Goal: Task Accomplishment & Management: Use online tool/utility

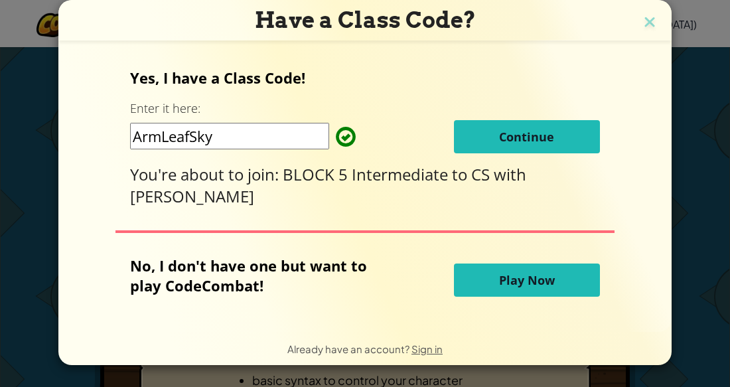
click at [491, 144] on button "Continue" at bounding box center [527, 136] width 146 height 33
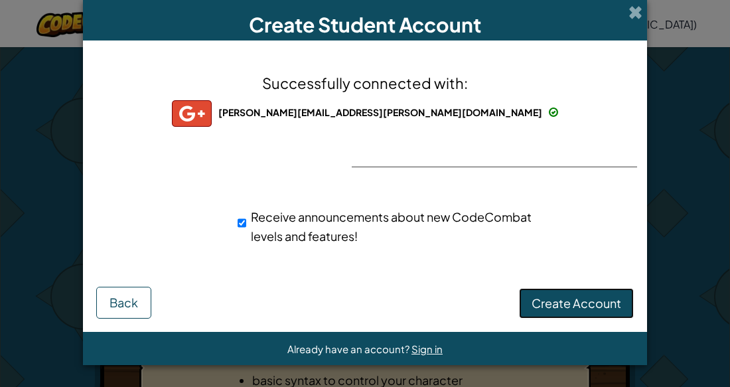
click at [597, 306] on span "Create Account" at bounding box center [576, 302] width 90 height 15
click at [397, 147] on div "Successfully connected with: [PERSON_NAME][EMAIL_ADDRESS][PERSON_NAME][DOMAIN_N…" at bounding box center [365, 168] width 531 height 228
click at [395, 155] on div "Successfully connected with: [PERSON_NAME][EMAIL_ADDRESS][PERSON_NAME][DOMAIN_N…" at bounding box center [365, 168] width 531 height 228
click at [394, 162] on div "Successfully connected with: [PERSON_NAME][EMAIL_ADDRESS][PERSON_NAME][DOMAIN_N…" at bounding box center [365, 168] width 531 height 228
click at [549, 314] on button "Create Account" at bounding box center [576, 303] width 115 height 31
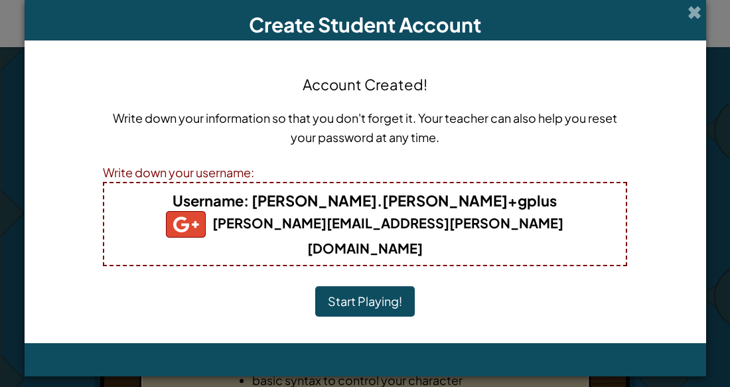
click at [366, 286] on button "Start Playing!" at bounding box center [365, 301] width 100 height 31
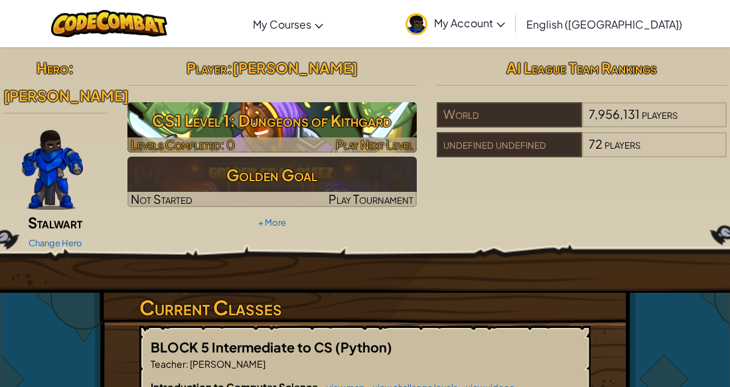
click at [349, 137] on span "Play Next Level" at bounding box center [375, 144] width 78 height 15
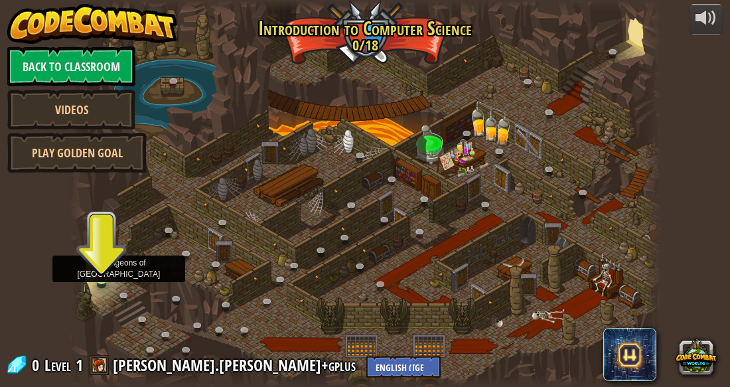
click at [96, 273] on img at bounding box center [101, 264] width 13 height 31
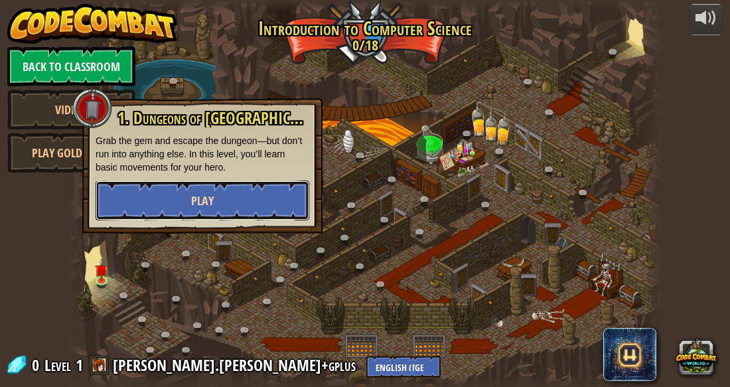
click at [140, 194] on button "Play" at bounding box center [203, 200] width 214 height 40
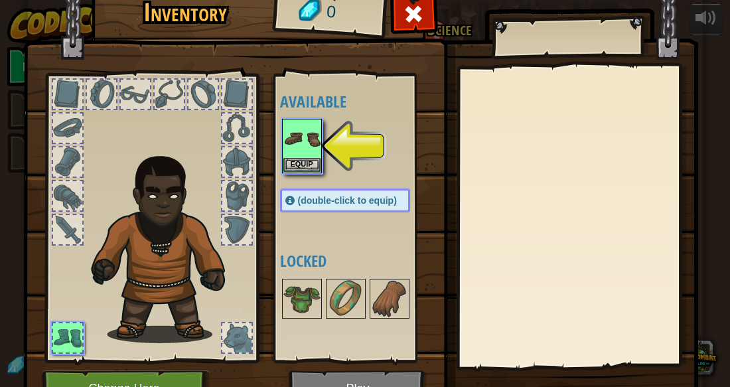
click at [306, 176] on div "Available Equip (double-click to equip) Locked" at bounding box center [358, 218] width 157 height 277
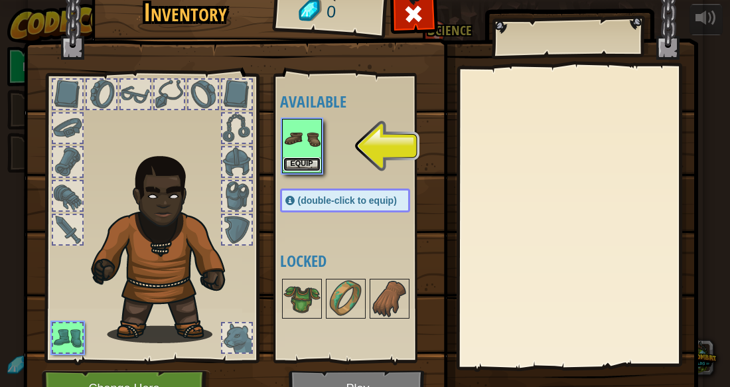
click at [305, 159] on button "Equip" at bounding box center [301, 164] width 37 height 14
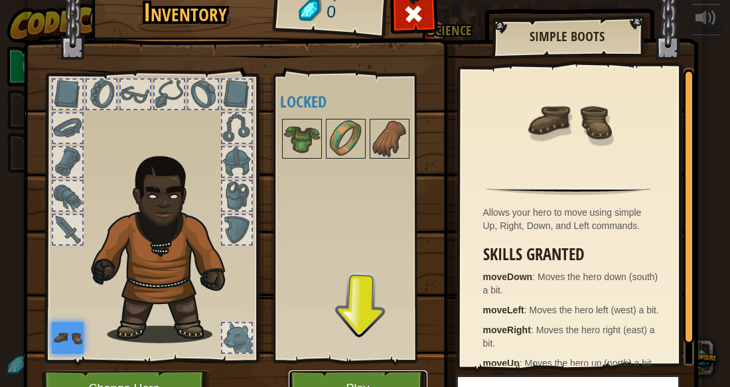
click at [364, 370] on button "Play" at bounding box center [358, 388] width 139 height 36
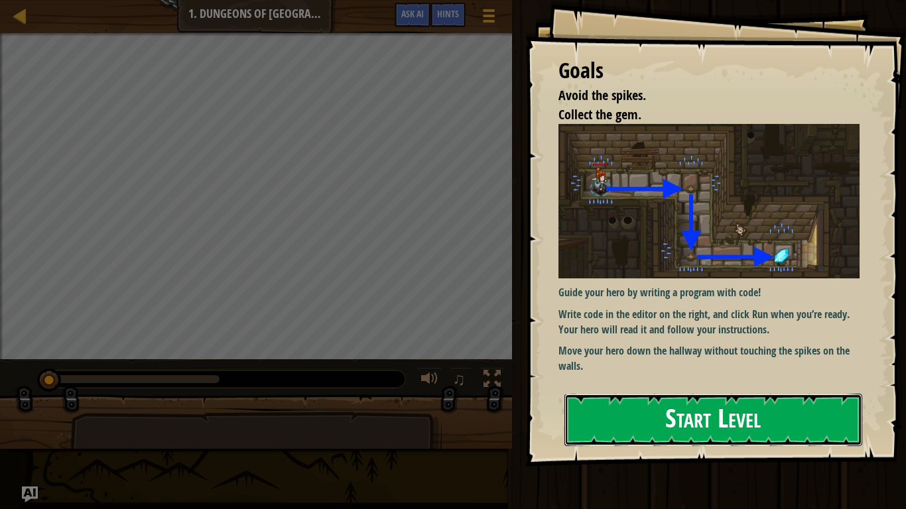
click at [580, 386] on button "Start Level" at bounding box center [714, 420] width 298 height 52
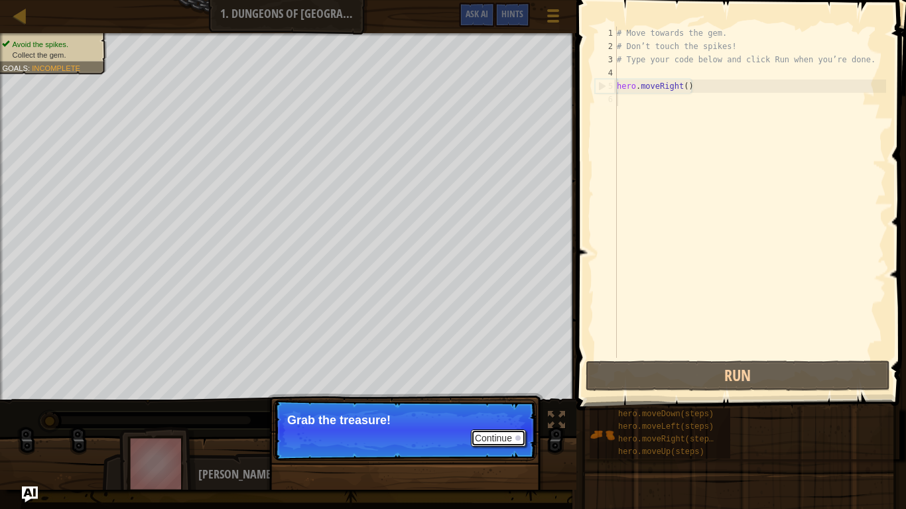
click at [496, 386] on button "Continue" at bounding box center [498, 438] width 55 height 17
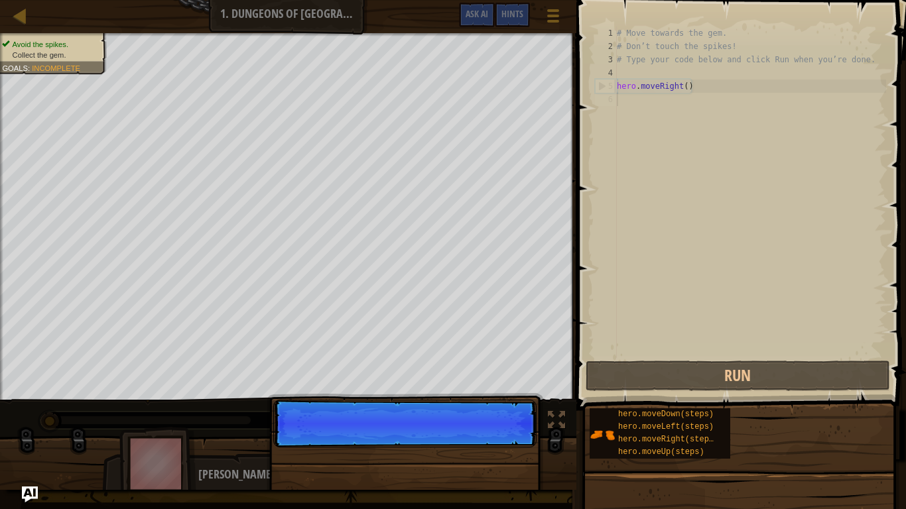
scroll to position [6, 0]
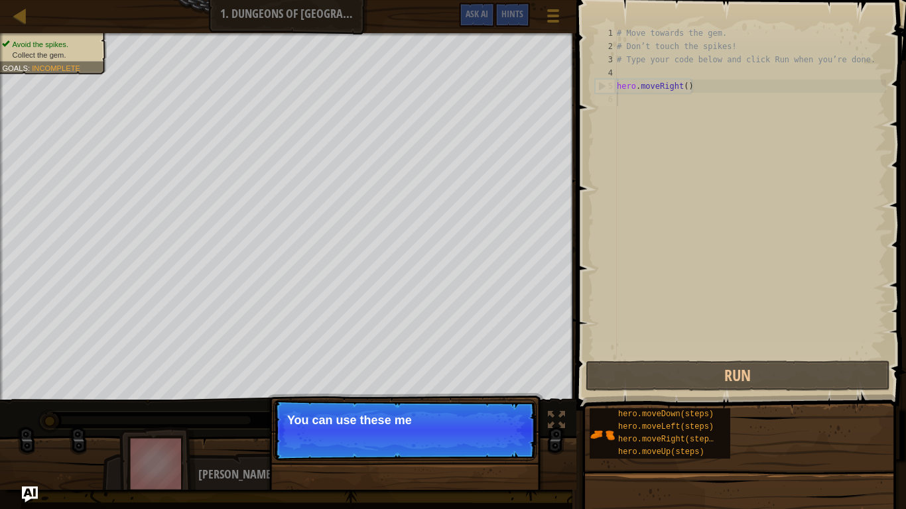
click at [479, 386] on p "Continue You can use these me" at bounding box center [404, 430] width 263 height 61
click at [479, 386] on button "Continue" at bounding box center [498, 438] width 55 height 17
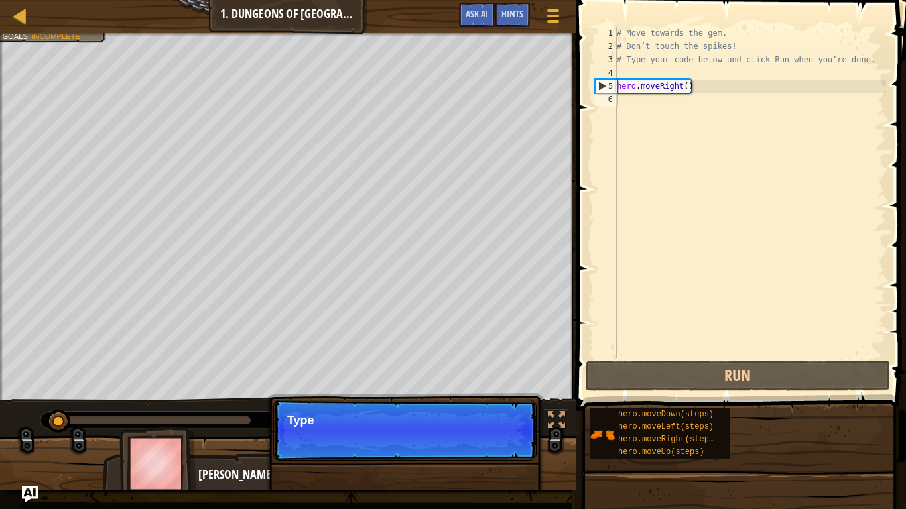
click at [479, 386] on p "Continue Type" at bounding box center [404, 430] width 263 height 61
click at [479, 386] on p "Continue Type your" at bounding box center [404, 430] width 263 height 61
drag, startPoint x: 479, startPoint y: 431, endPoint x: 484, endPoint y: 437, distance: 7.6
click at [484, 386] on p "Continue Type your code on the right." at bounding box center [404, 430] width 263 height 61
click at [484, 386] on button "Continue" at bounding box center [498, 438] width 55 height 17
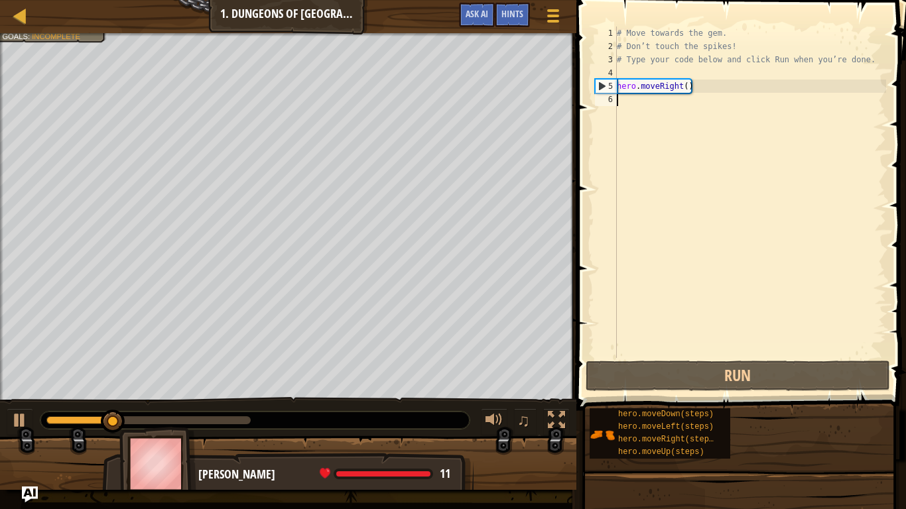
click at [484, 386] on div "Avoid the spikes. Collect the gem. Goals : Incomplete ♫ [PERSON_NAME] 11 x: 17 …" at bounding box center [453, 261] width 906 height 457
click at [484, 386] on div at bounding box center [288, 469] width 576 height 66
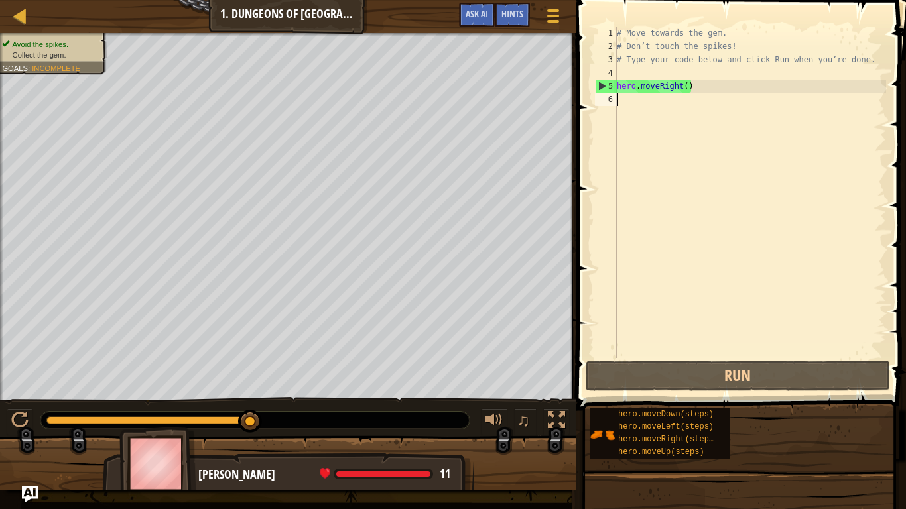
click at [681, 386] on span at bounding box center [742, 187] width 340 height 450
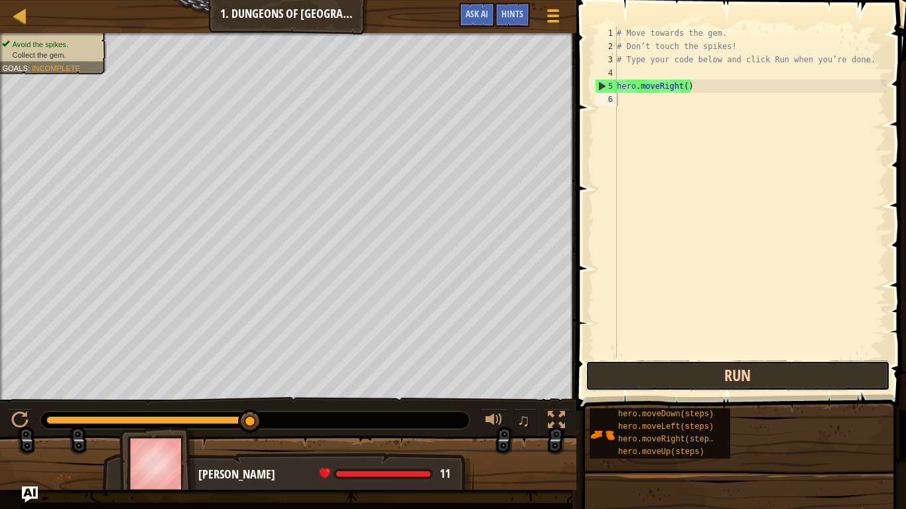
click at [677, 386] on button "Run" at bounding box center [738, 376] width 304 height 31
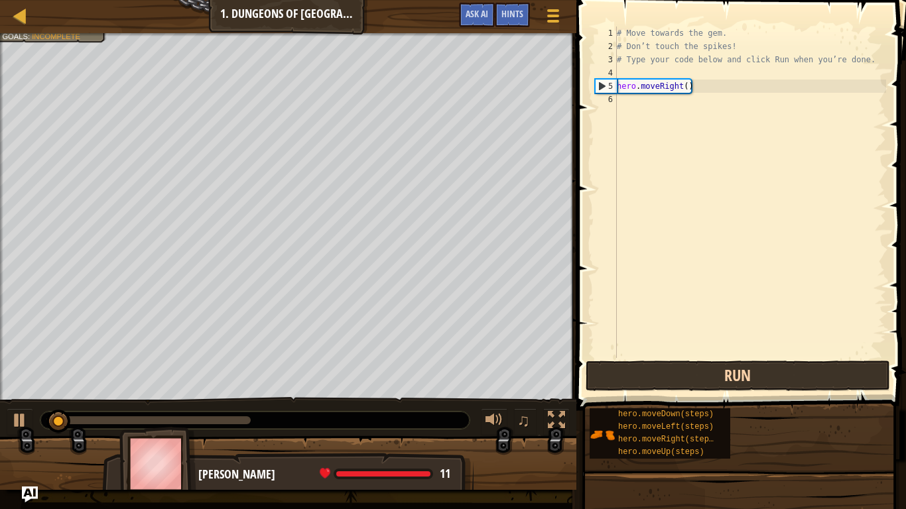
type textarea "hero.moveRight()"
type textarea "# Type your code below and click Run when you’re done."
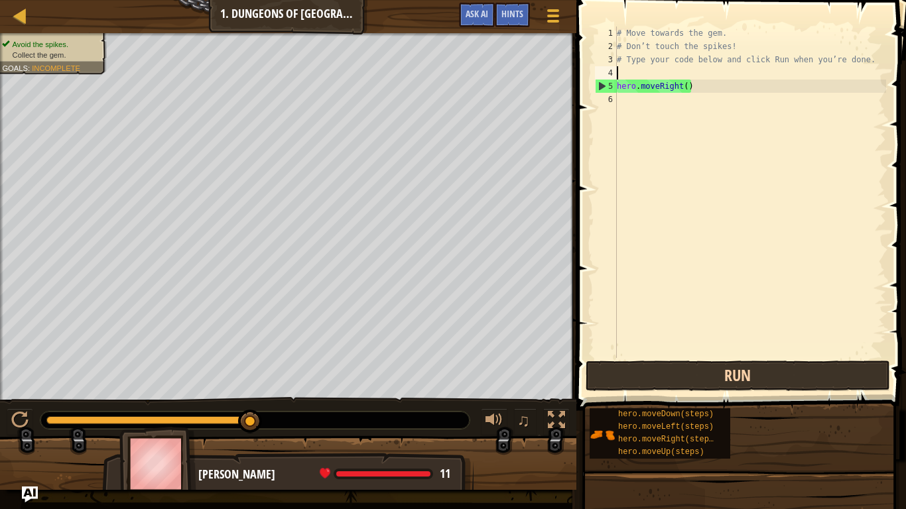
type textarea "hero.moveRight()"
type textarea "# Type your code below and click Run when you’re done."
type textarea "hero.moveRight()"
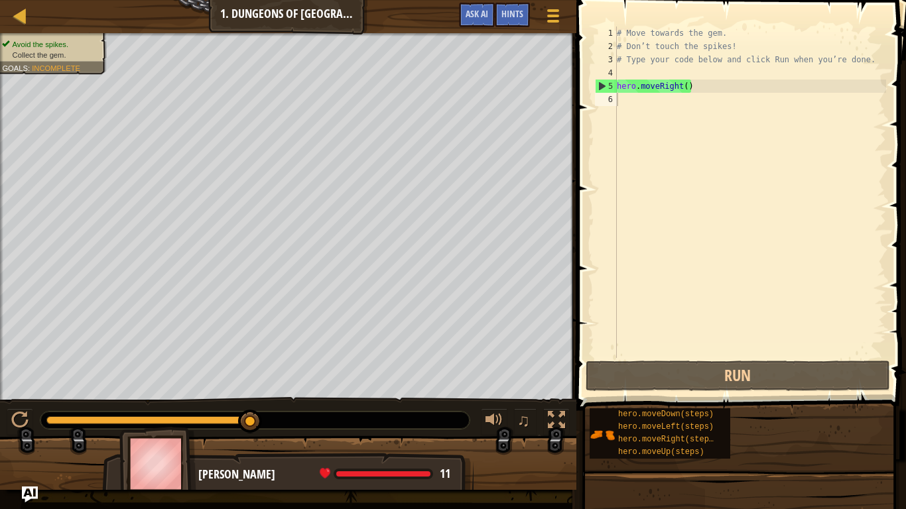
click at [729, 386] on span at bounding box center [742, 187] width 340 height 450
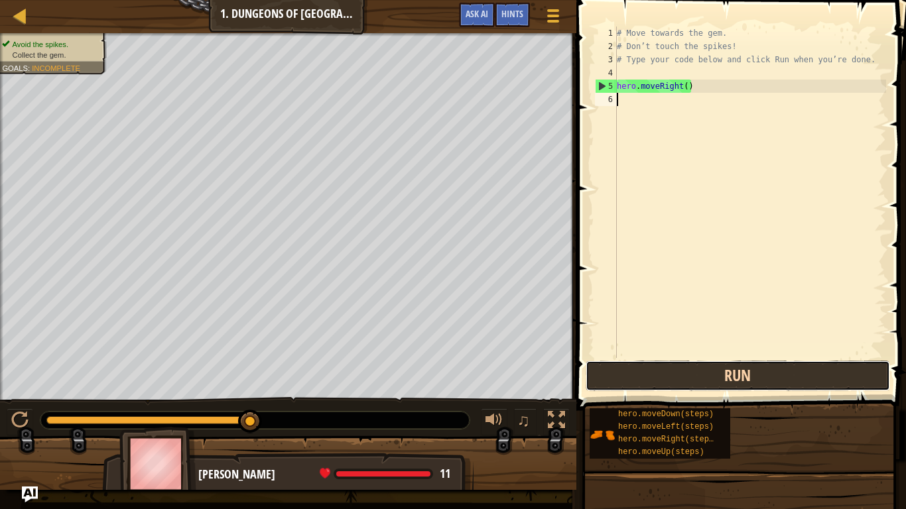
click at [729, 368] on button "Run" at bounding box center [738, 376] width 304 height 31
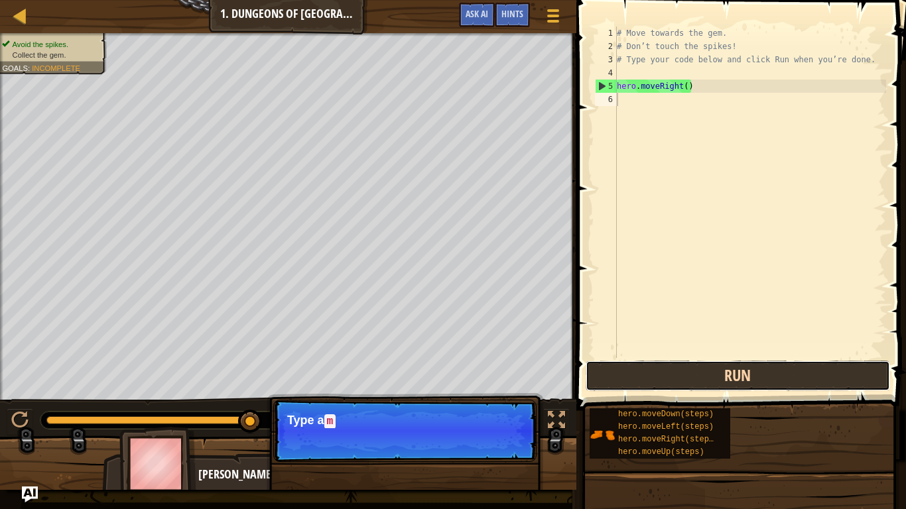
click at [729, 381] on button "Run" at bounding box center [738, 376] width 304 height 31
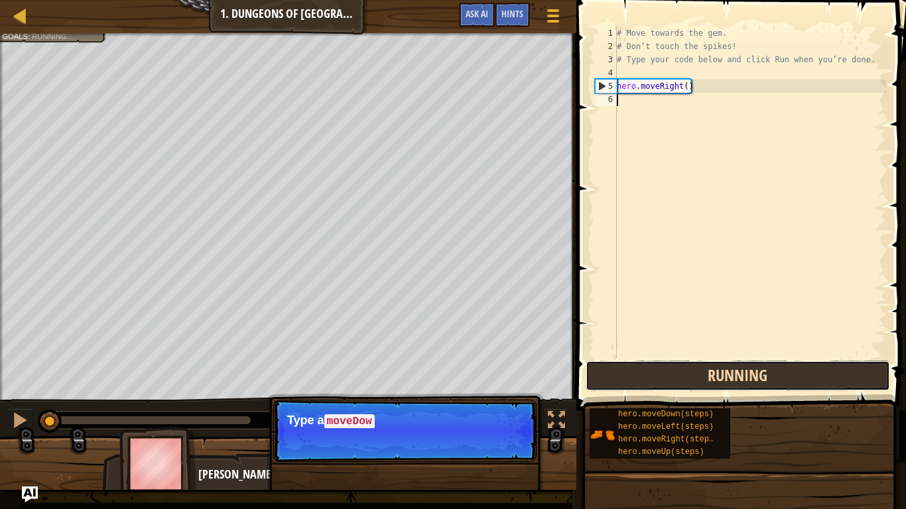
click at [729, 381] on button "Running" at bounding box center [738, 376] width 304 height 31
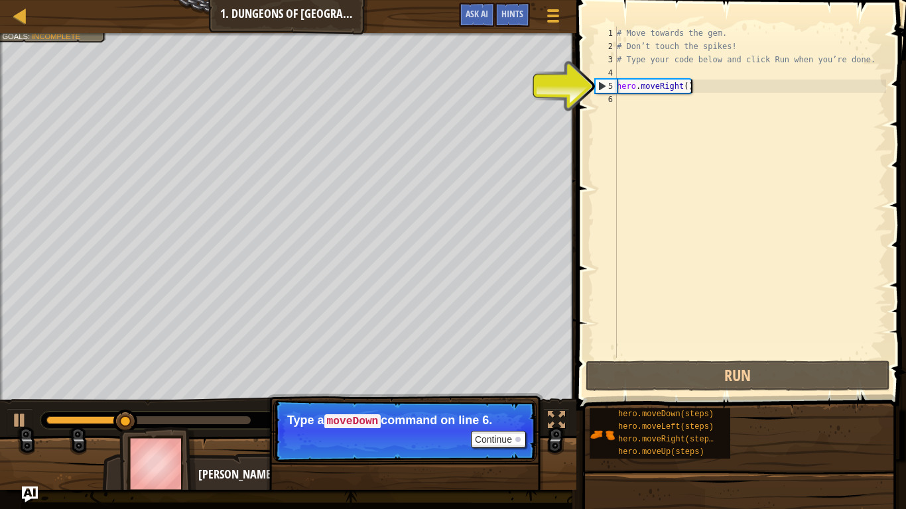
click at [689, 87] on div "# Move towards the gem. # Don’t touch the spikes! # Type your code below and cl…" at bounding box center [750, 206] width 272 height 358
type textarea "hero.moveRight()"
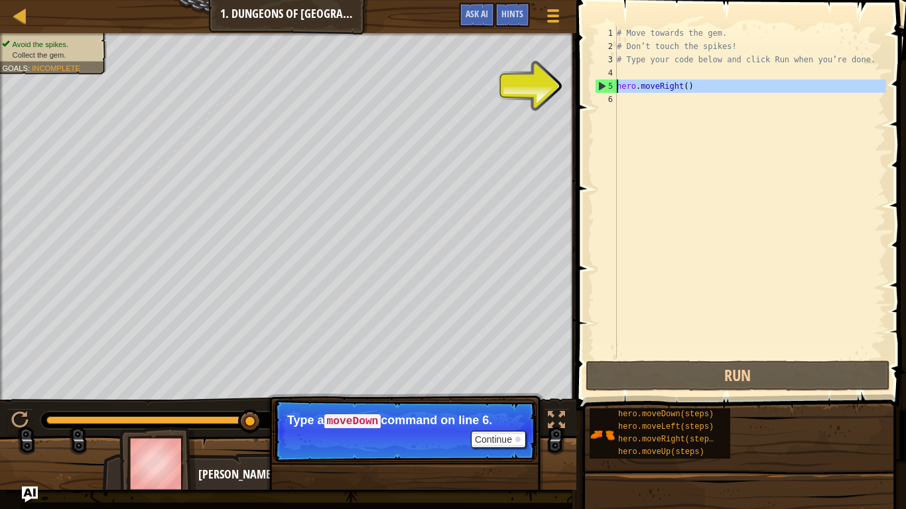
click at [605, 84] on div "5" at bounding box center [606, 86] width 21 height 13
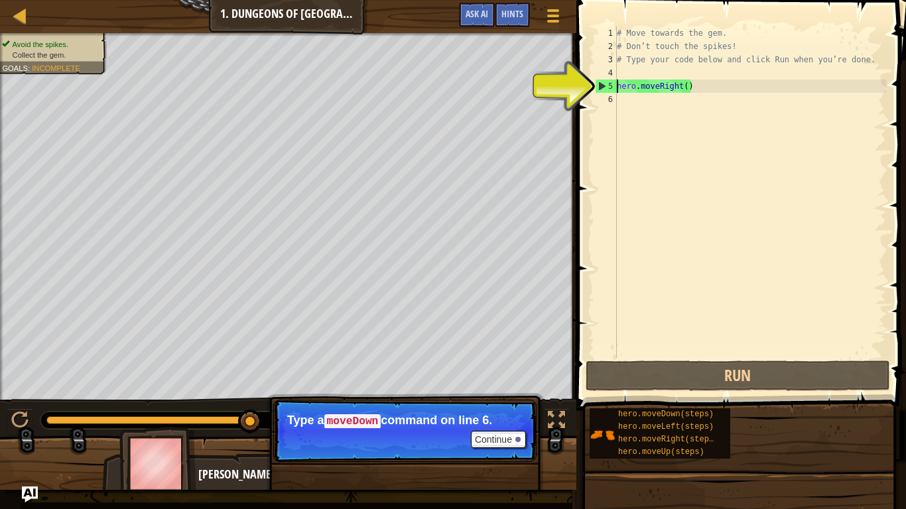
click at [604, 84] on div "5" at bounding box center [606, 86] width 21 height 13
click at [597, 86] on div "5" at bounding box center [606, 86] width 21 height 13
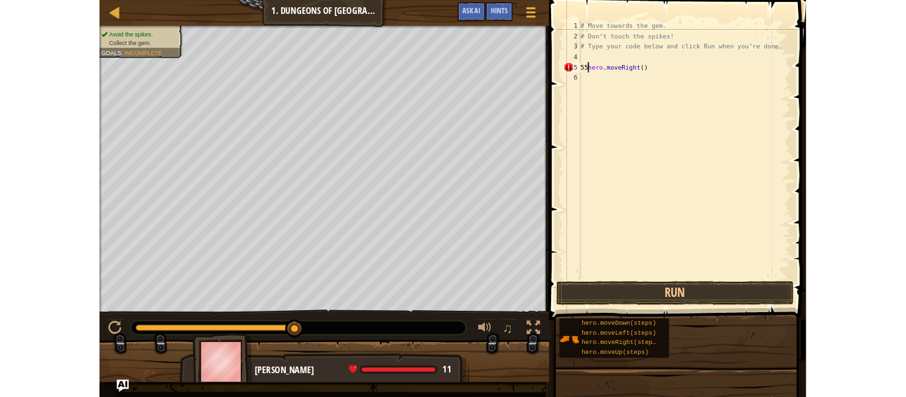
scroll to position [6, 1]
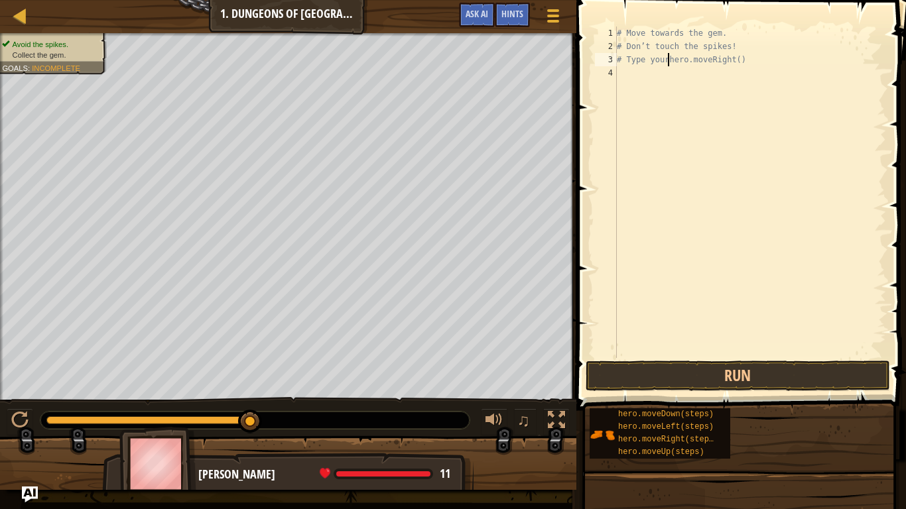
type textarea "# Type hero.moveRight()"
